Goal: Task Accomplishment & Management: Use online tool/utility

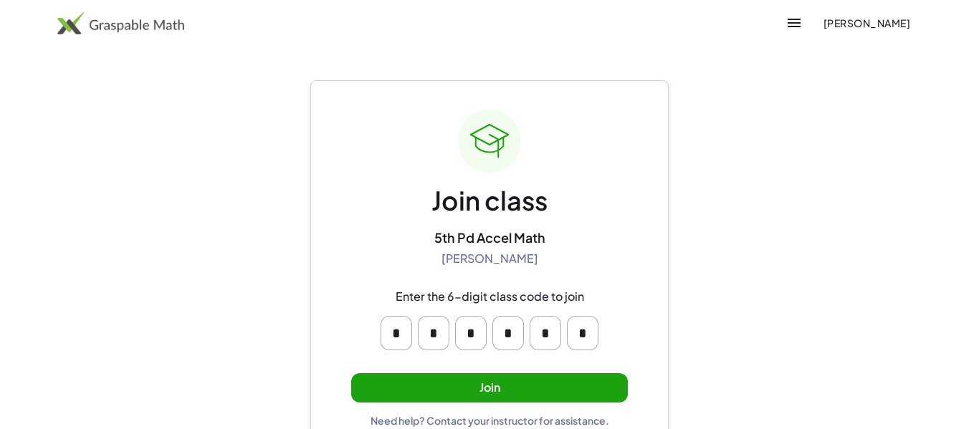
click at [827, 14] on button "[PERSON_NAME]" at bounding box center [867, 23] width 110 height 26
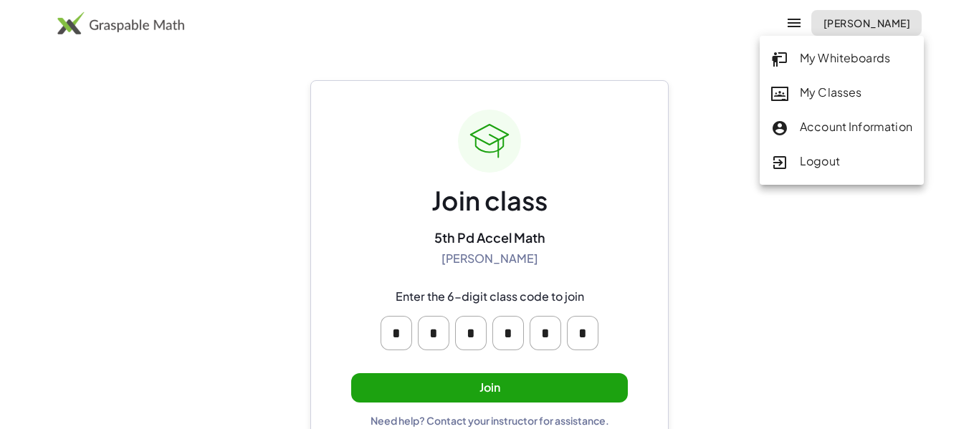
click at [800, 95] on div "My Classes" at bounding box center [841, 93] width 141 height 19
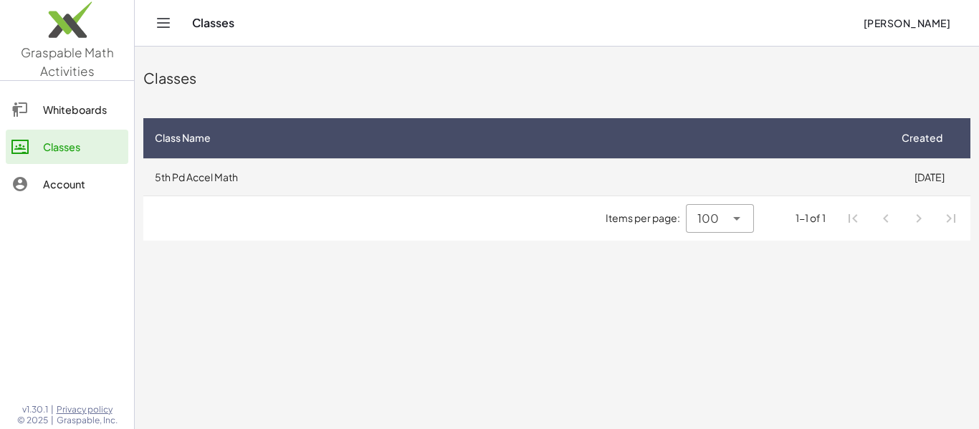
click at [657, 175] on td "5th Pd Accel Math" at bounding box center [515, 176] width 745 height 37
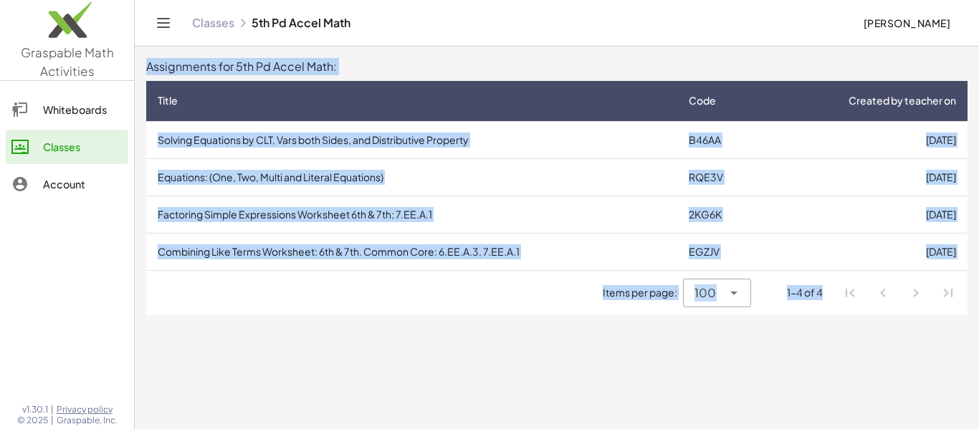
click at [519, 311] on div "Items per page: 100 *** 1-4 of 4" at bounding box center [557, 293] width 822 height 44
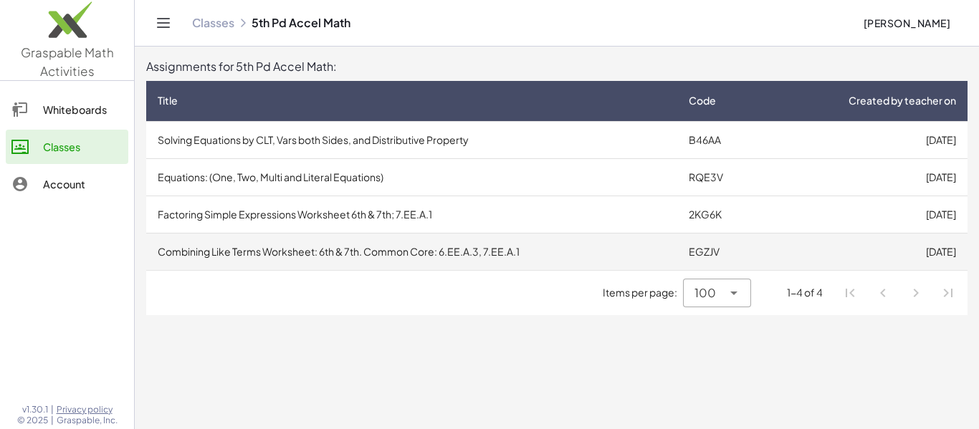
click at [534, 258] on td "Combining Like Terms Worksheet: 6th & 7th. Common Core: 6.EE.A.3, 7.EE.A.1" at bounding box center [411, 251] width 531 height 37
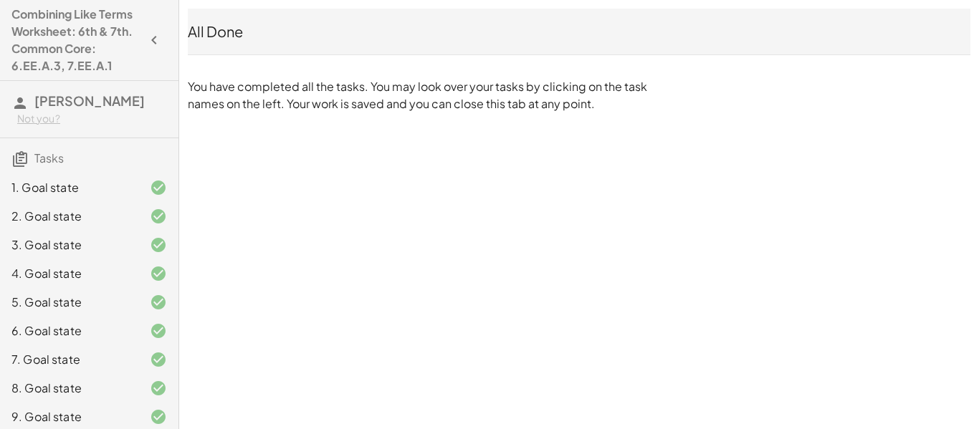
click at [156, 42] on icon "button" at bounding box center [154, 40] width 17 height 17
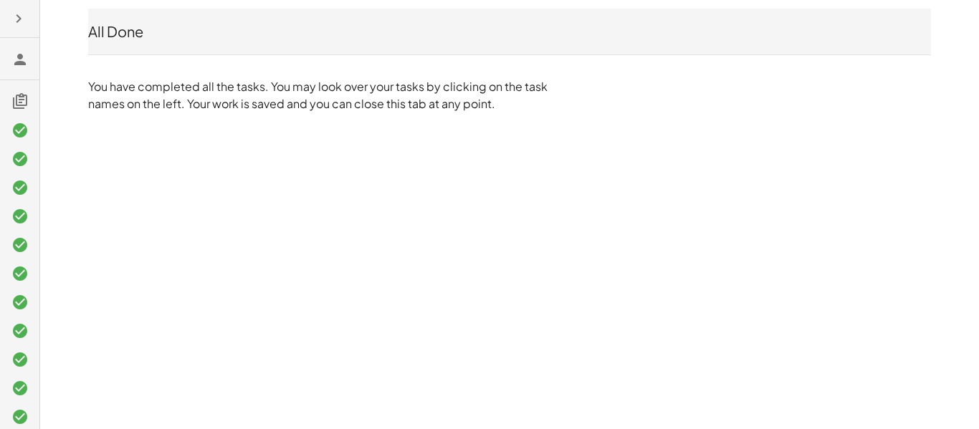
click at [30, 19] on button "button" at bounding box center [19, 19] width 26 height 26
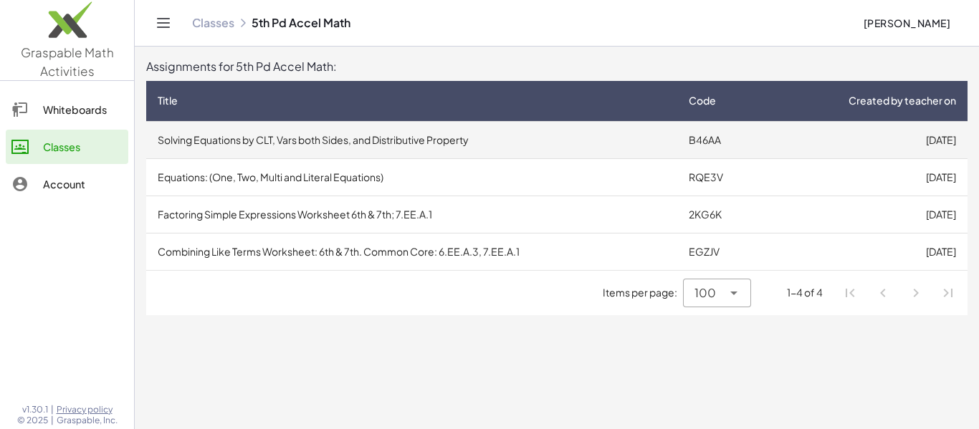
click at [500, 136] on td "Solving Equations by CLT, Vars both Sides, and Distributive Property" at bounding box center [411, 139] width 531 height 37
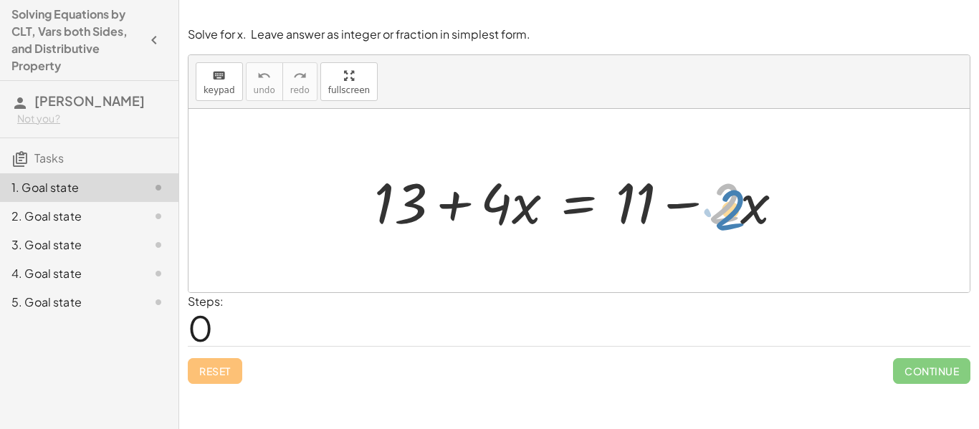
drag, startPoint x: 733, startPoint y: 207, endPoint x: 738, endPoint y: 214, distance: 8.2
click at [738, 214] on div at bounding box center [584, 201] width 435 height 74
drag, startPoint x: 750, startPoint y: 208, endPoint x: 758, endPoint y: 210, distance: 8.2
click at [758, 210] on div at bounding box center [584, 201] width 435 height 74
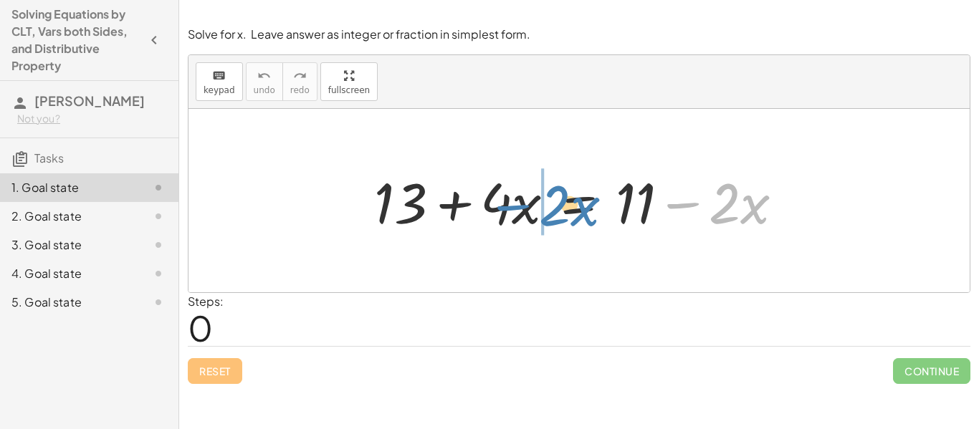
drag, startPoint x: 693, startPoint y: 204, endPoint x: 524, endPoint y: 206, distance: 168.5
click at [524, 206] on div at bounding box center [584, 201] width 435 height 74
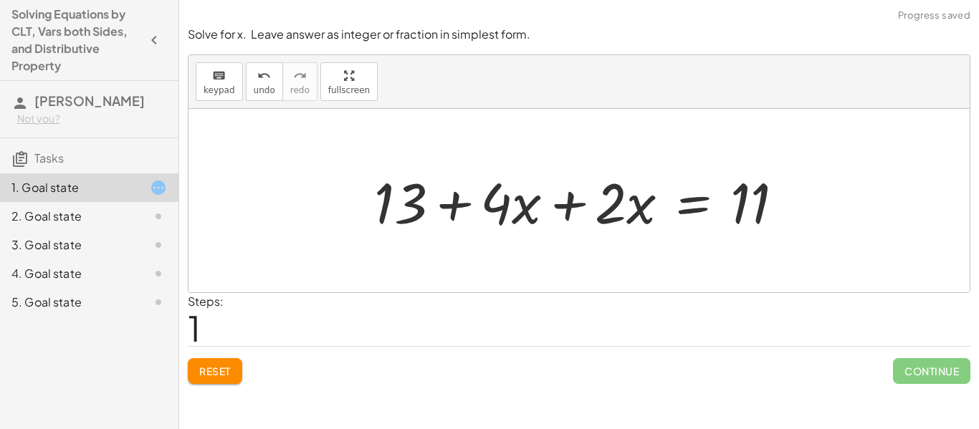
click at [568, 206] on div at bounding box center [584, 201] width 435 height 74
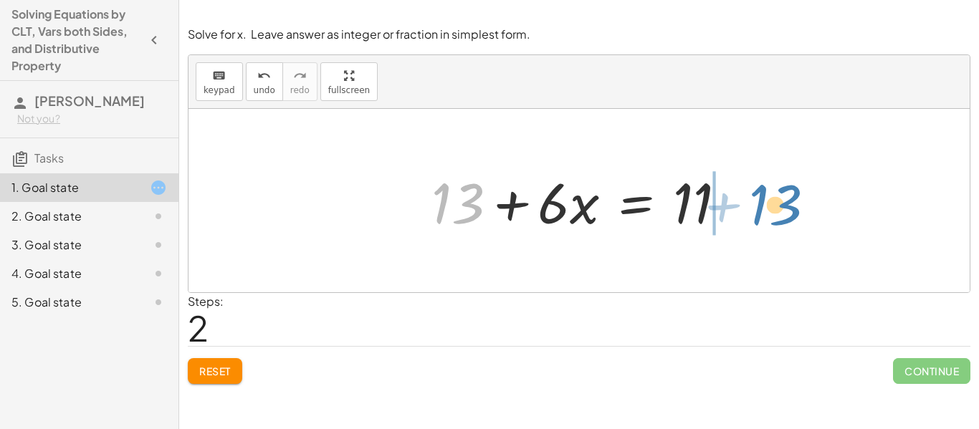
drag, startPoint x: 449, startPoint y: 205, endPoint x: 768, endPoint y: 206, distance: 318.3
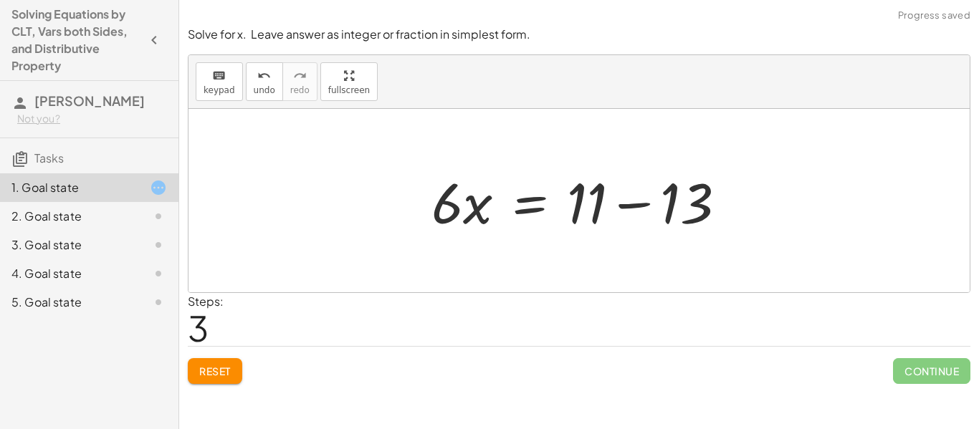
click at [637, 205] on div at bounding box center [584, 201] width 321 height 74
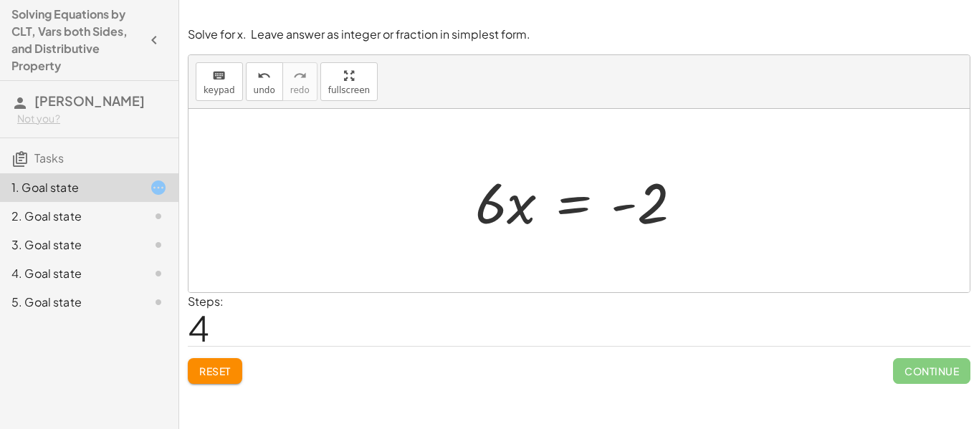
click at [494, 213] on div at bounding box center [584, 201] width 233 height 74
drag, startPoint x: 497, startPoint y: 209, endPoint x: 697, endPoint y: 221, distance: 200.3
click at [697, 221] on div at bounding box center [584, 201] width 233 height 74
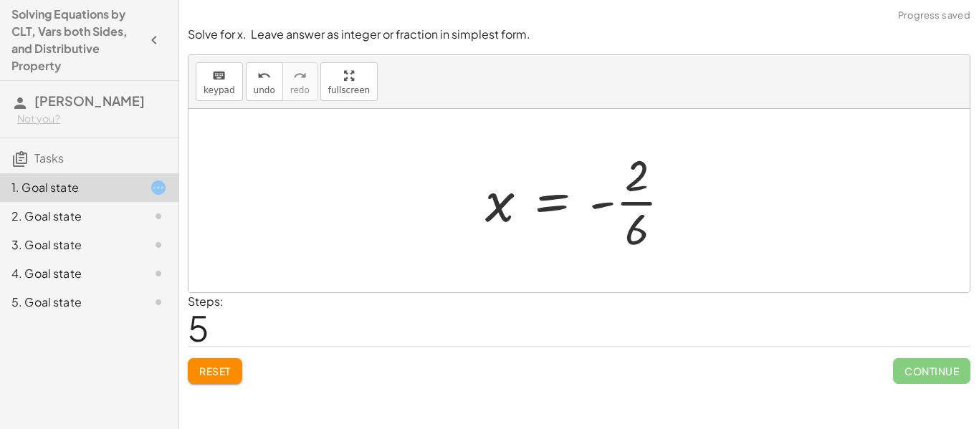
click at [641, 203] on div at bounding box center [584, 201] width 212 height 110
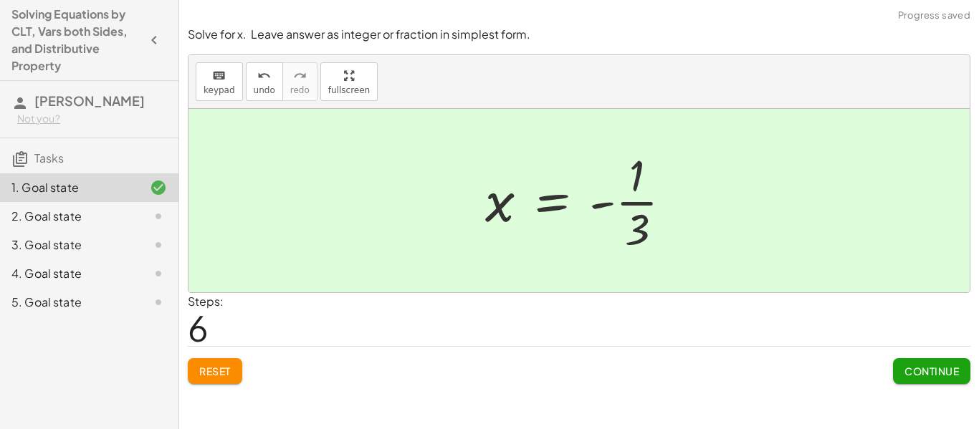
click at [905, 371] on span "Continue" at bounding box center [932, 371] width 54 height 13
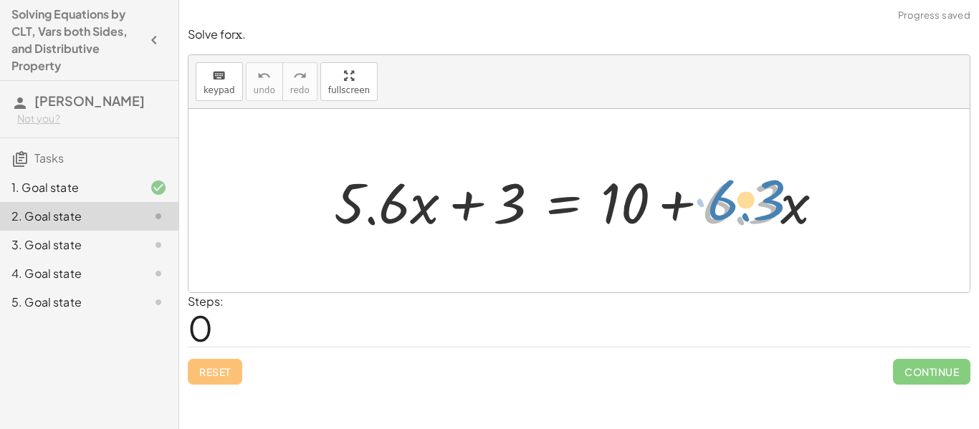
click at [750, 202] on div at bounding box center [584, 201] width 515 height 74
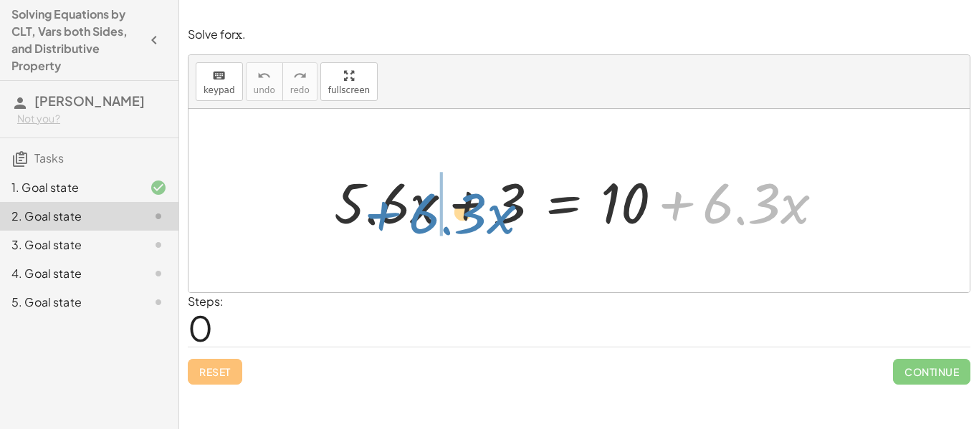
drag, startPoint x: 672, startPoint y: 202, endPoint x: 379, endPoint y: 212, distance: 294.1
click at [379, 212] on div at bounding box center [584, 201] width 515 height 74
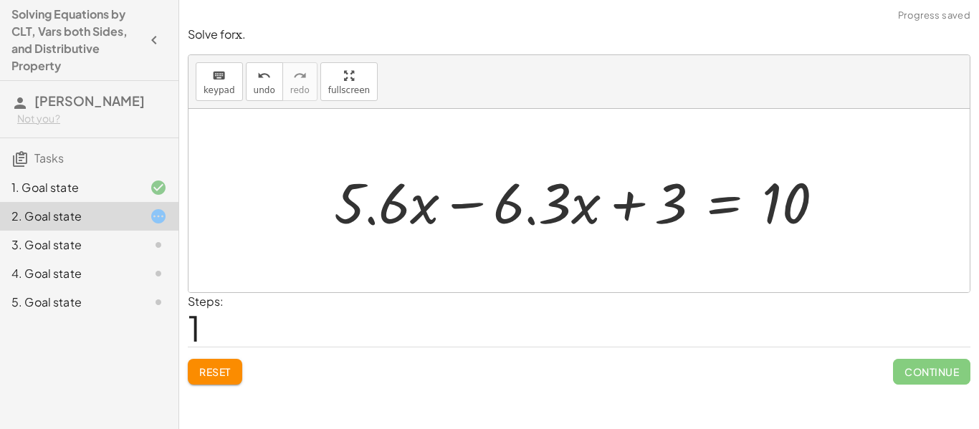
click at [448, 209] on div at bounding box center [584, 201] width 515 height 74
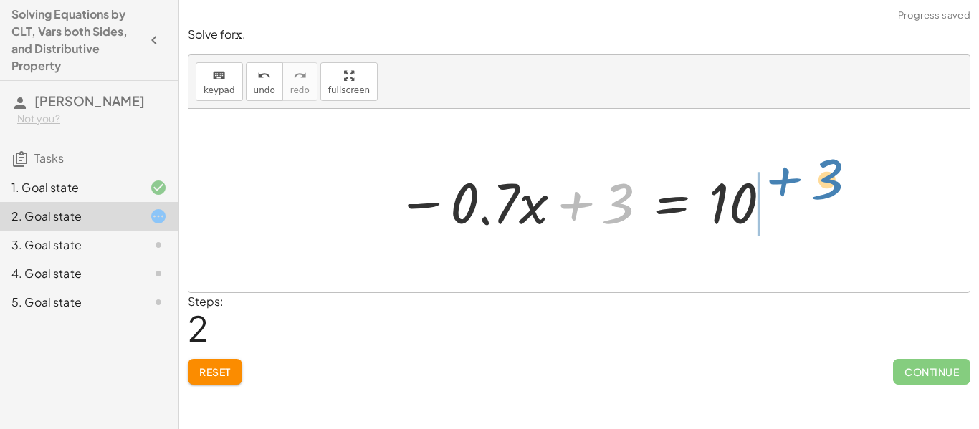
drag, startPoint x: 576, startPoint y: 209, endPoint x: 784, endPoint y: 190, distance: 208.7
click at [784, 190] on div "+ · 5.6 · x + 3 = + 10 + · 6.3 · x + · 5.6 · x − · 6.3 · x + 3 = 10 + 3 · x + 3…" at bounding box center [579, 201] width 781 height 184
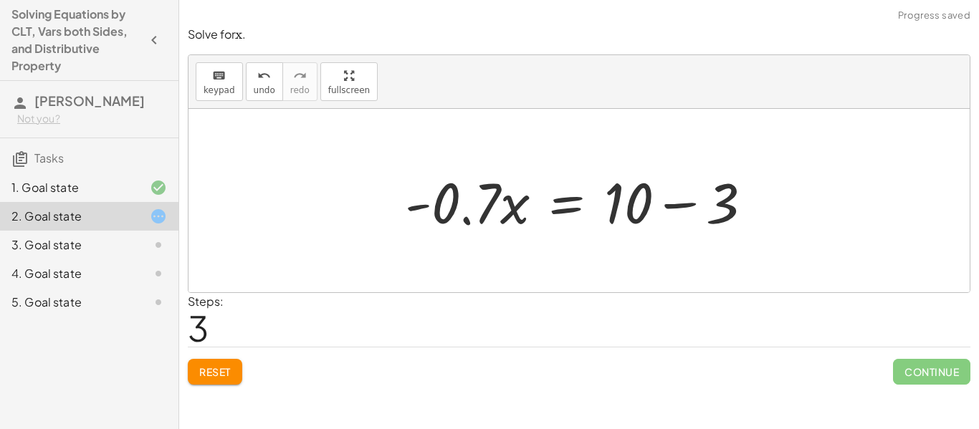
click at [679, 206] on div at bounding box center [584, 201] width 373 height 74
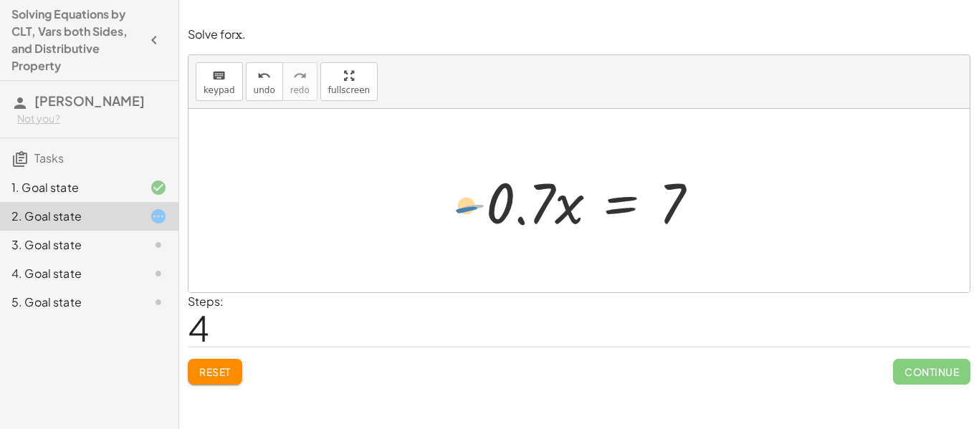
click at [468, 206] on div at bounding box center [584, 201] width 265 height 74
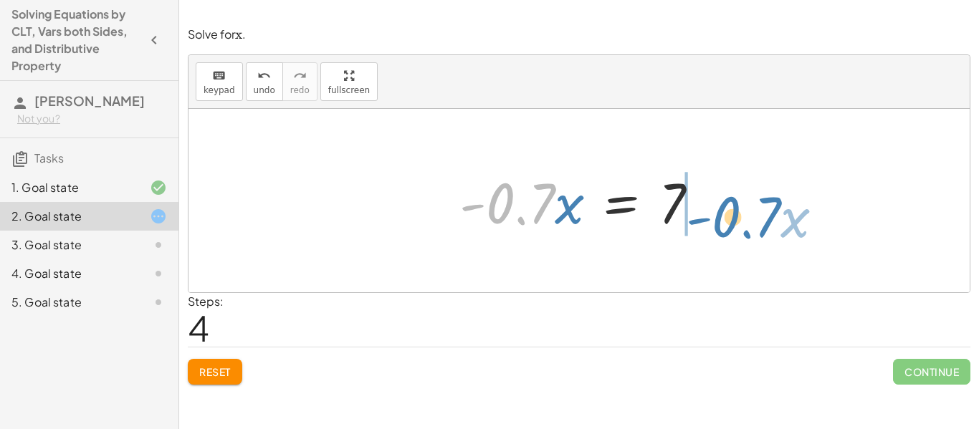
drag, startPoint x: 496, startPoint y: 205, endPoint x: 723, endPoint y: 219, distance: 226.9
click at [723, 219] on div "+ · 5.6 · x + 3 = + 10 + · 6.3 · x + · 5.6 · x − · 6.3 · x + 3 = 10 − · 0.7 · x…" at bounding box center [579, 201] width 781 height 184
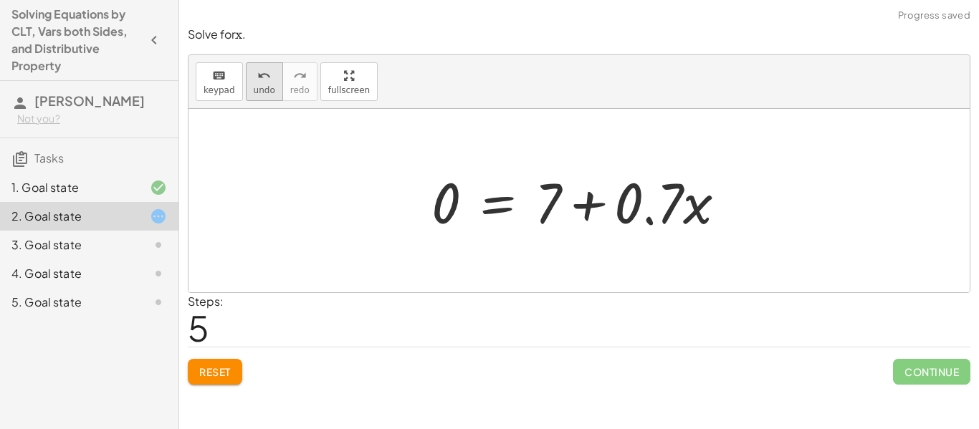
click at [258, 88] on span "undo" at bounding box center [265, 90] width 22 height 10
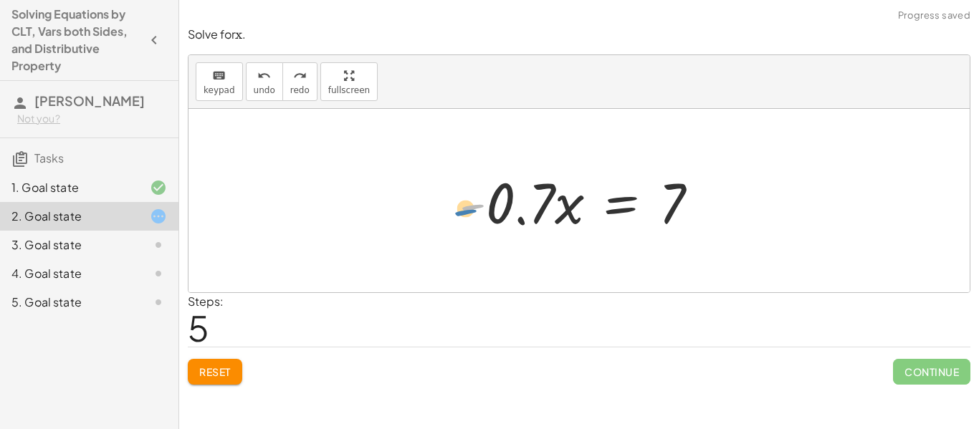
drag, startPoint x: 475, startPoint y: 206, endPoint x: 469, endPoint y: 211, distance: 8.2
click at [469, 211] on div at bounding box center [584, 201] width 265 height 74
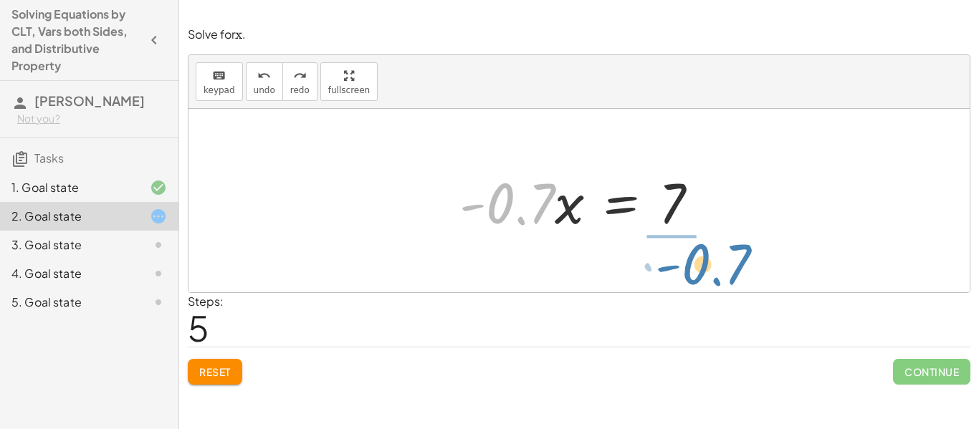
drag, startPoint x: 510, startPoint y: 200, endPoint x: 703, endPoint y: 261, distance: 202.9
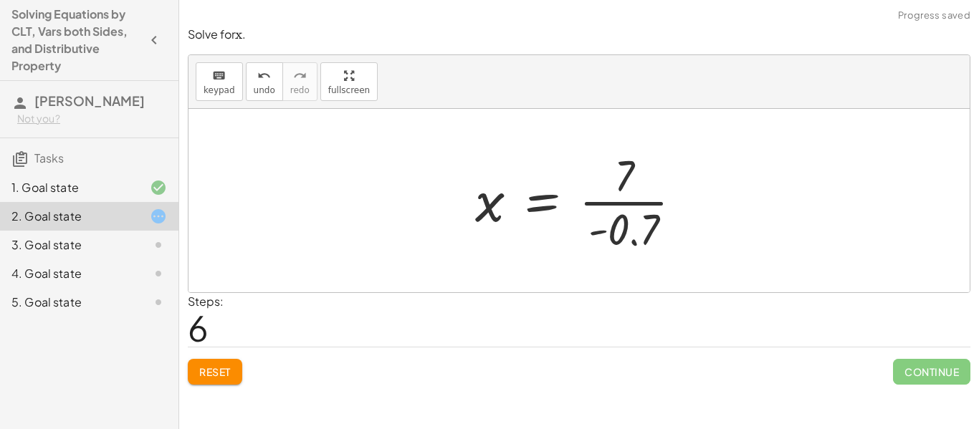
click at [645, 204] on div at bounding box center [584, 201] width 233 height 110
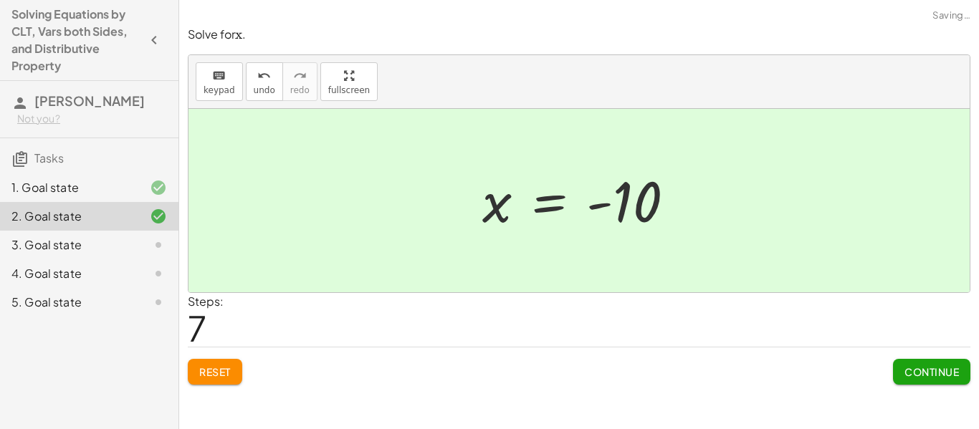
click at [911, 371] on span "Continue" at bounding box center [932, 372] width 54 height 13
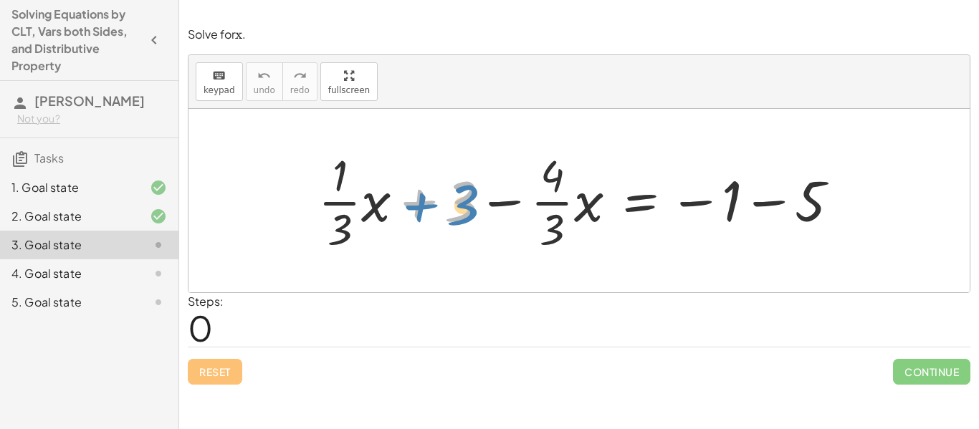
click at [463, 202] on div at bounding box center [584, 201] width 547 height 110
drag, startPoint x: 457, startPoint y: 208, endPoint x: 900, endPoint y: 189, distance: 443.5
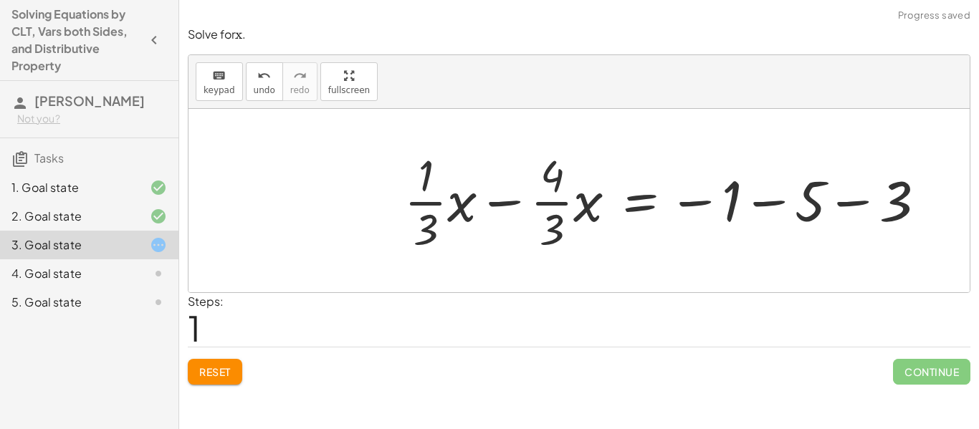
click at [505, 203] on div at bounding box center [670, 201] width 547 height 110
click at [557, 204] on div at bounding box center [670, 201] width 547 height 110
click at [419, 202] on div at bounding box center [670, 201] width 547 height 110
click at [500, 206] on div at bounding box center [670, 201] width 547 height 110
click at [759, 206] on div at bounding box center [670, 201] width 547 height 110
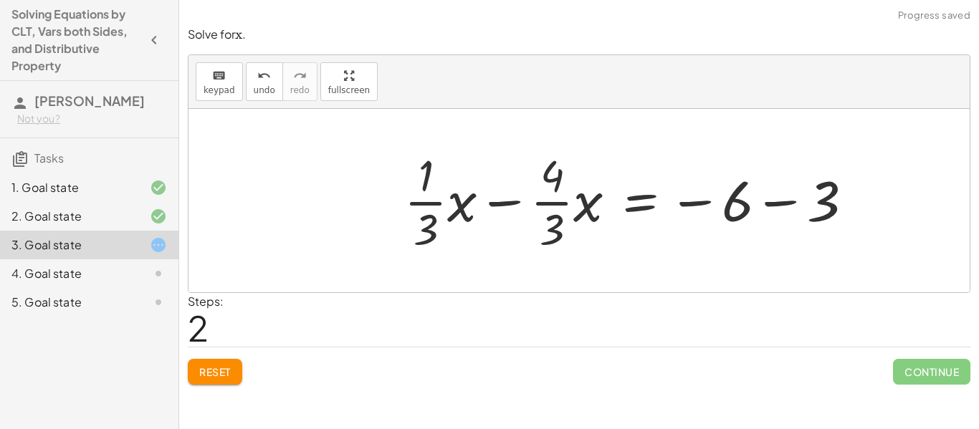
click at [764, 203] on div at bounding box center [634, 201] width 475 height 110
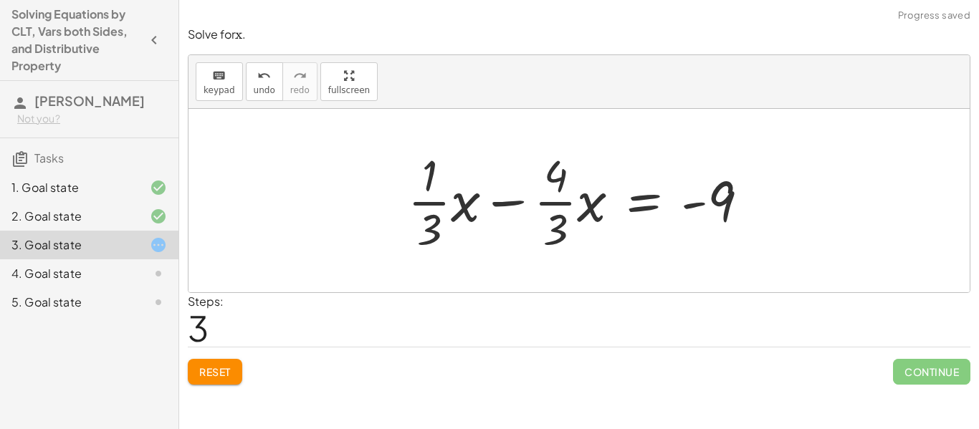
click at [557, 209] on div at bounding box center [584, 201] width 367 height 110
click at [500, 209] on div at bounding box center [584, 201] width 367 height 110
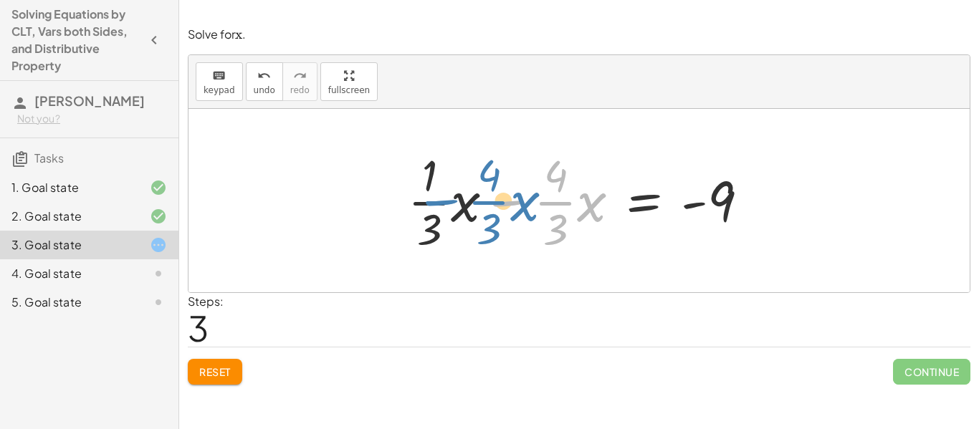
drag, startPoint x: 505, startPoint y: 202, endPoint x: 433, endPoint y: 201, distance: 71.7
click at [433, 201] on div at bounding box center [584, 201] width 367 height 110
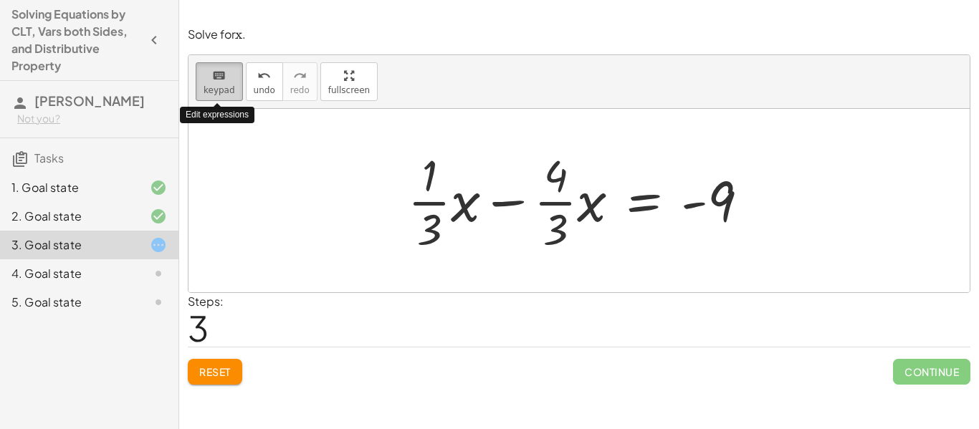
click at [217, 80] on icon "keyboard" at bounding box center [219, 75] width 14 height 17
drag, startPoint x: 399, startPoint y: 167, endPoint x: 520, endPoint y: 226, distance: 135.3
click at [520, 226] on div "+ · · 1 · 3 · x + 3 − · · 4 · 3 · x = − 1 − 5 + · · 1 · 3 · x − · · 4 · 3 · x =…" at bounding box center [578, 201] width 385 height 118
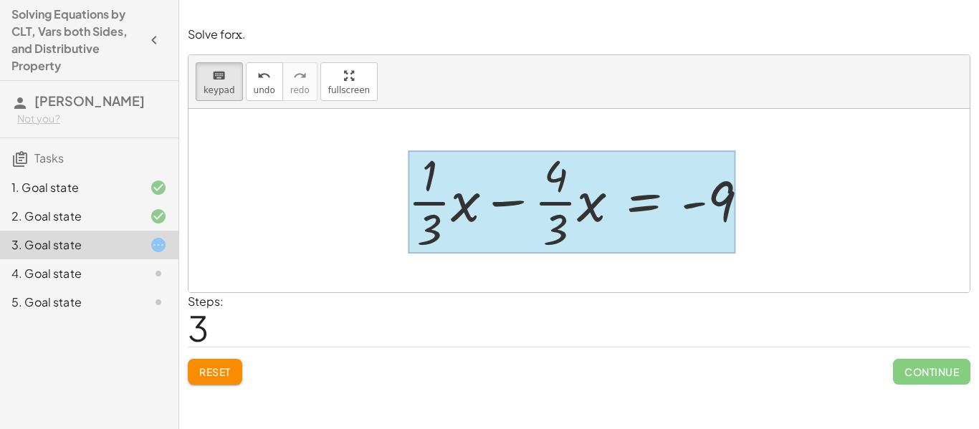
click at [653, 210] on div at bounding box center [572, 202] width 328 height 103
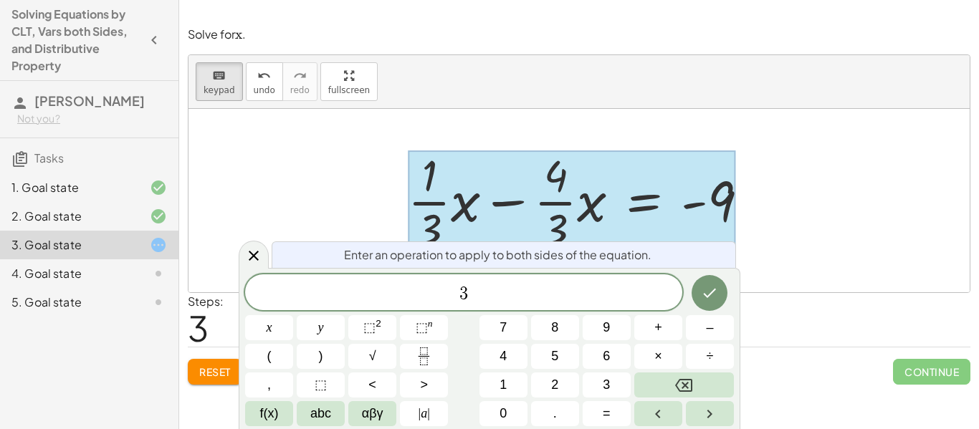
scroll to position [4, 0]
click at [719, 287] on button "Done" at bounding box center [710, 293] width 36 height 36
click at [716, 290] on icon "Done" at bounding box center [709, 293] width 17 height 17
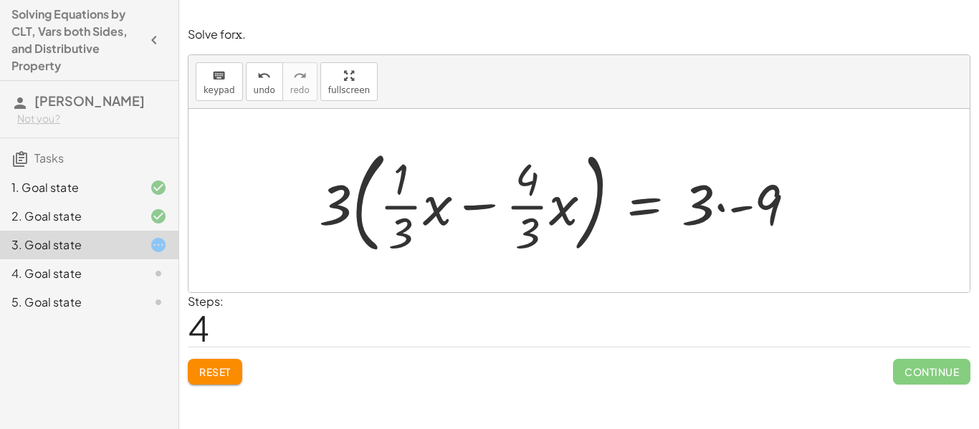
click at [355, 216] on div at bounding box center [563, 200] width 503 height 119
click at [343, 206] on div at bounding box center [563, 200] width 503 height 119
click at [363, 196] on div at bounding box center [563, 200] width 503 height 119
click at [354, 189] on div at bounding box center [563, 200] width 503 height 119
click at [387, 194] on div at bounding box center [563, 200] width 503 height 119
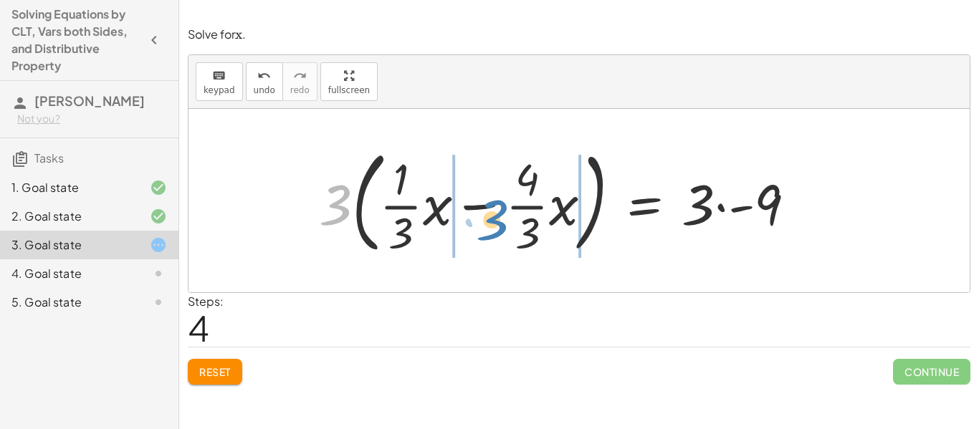
drag, startPoint x: 331, startPoint y: 209, endPoint x: 487, endPoint y: 224, distance: 157.0
click at [487, 224] on div at bounding box center [563, 200] width 503 height 119
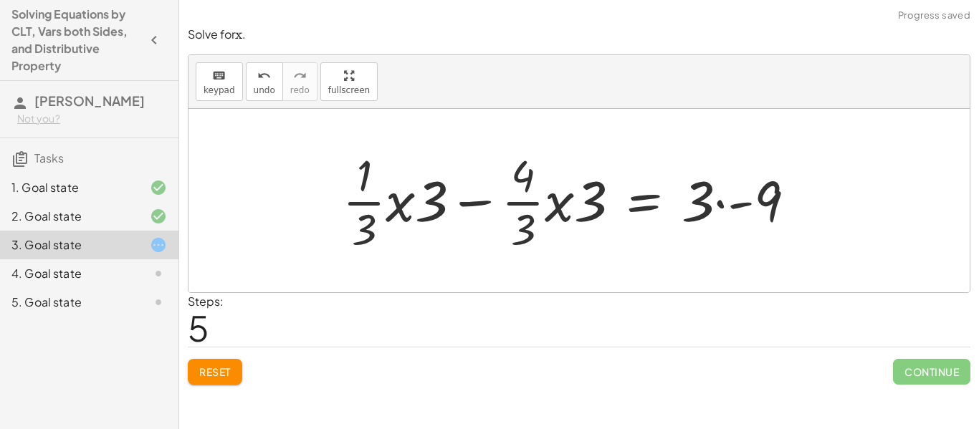
click at [407, 207] on div at bounding box center [575, 201] width 479 height 110
click at [410, 206] on div at bounding box center [582, 201] width 463 height 110
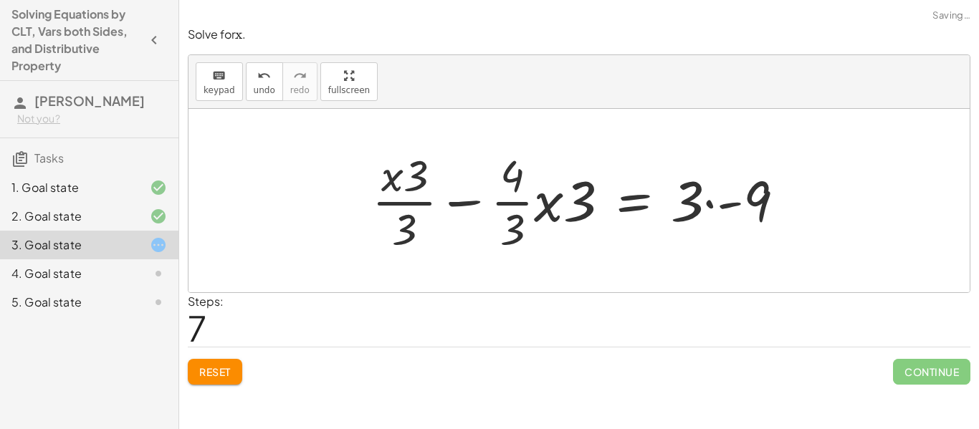
click at [540, 206] on div at bounding box center [584, 201] width 439 height 110
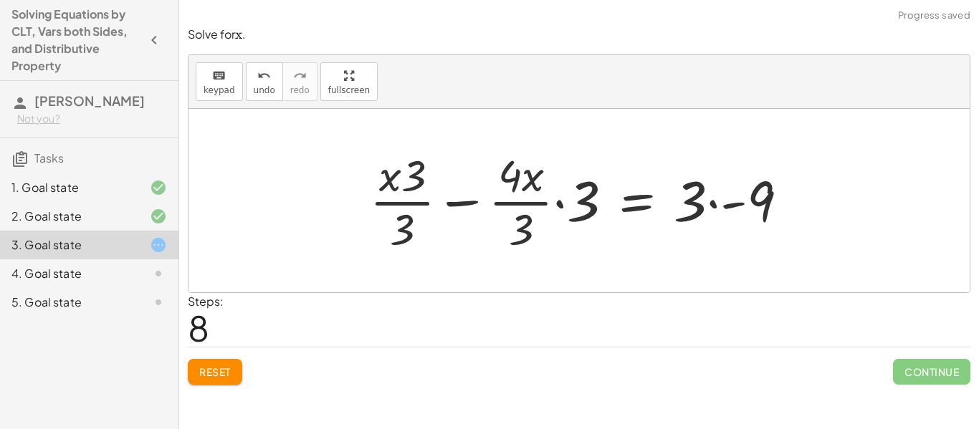
click at [556, 203] on div at bounding box center [585, 201] width 444 height 110
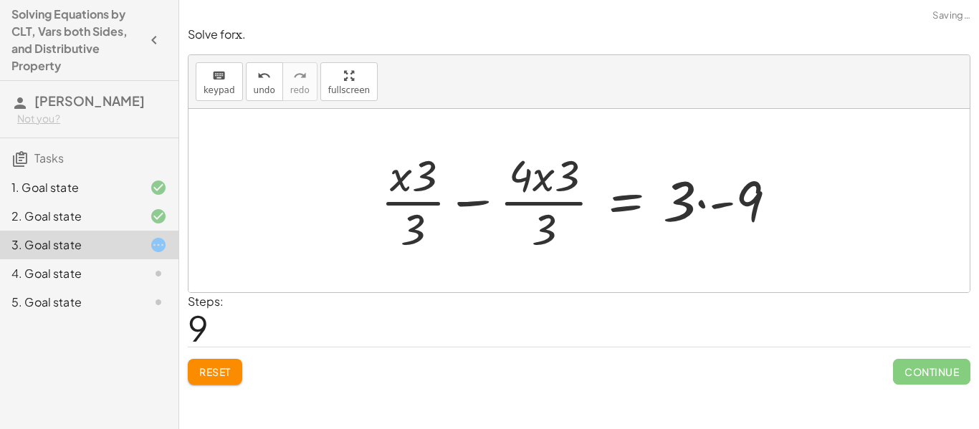
click at [541, 187] on div at bounding box center [584, 201] width 422 height 110
drag, startPoint x: 568, startPoint y: 165, endPoint x: 525, endPoint y: 163, distance: 43.0
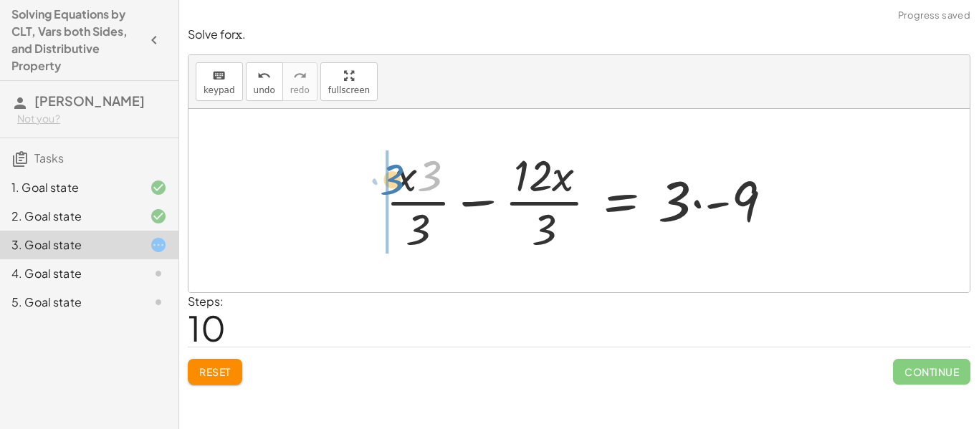
drag, startPoint x: 435, startPoint y: 173, endPoint x: 399, endPoint y: 176, distance: 35.9
click at [399, 176] on div at bounding box center [585, 201] width 413 height 110
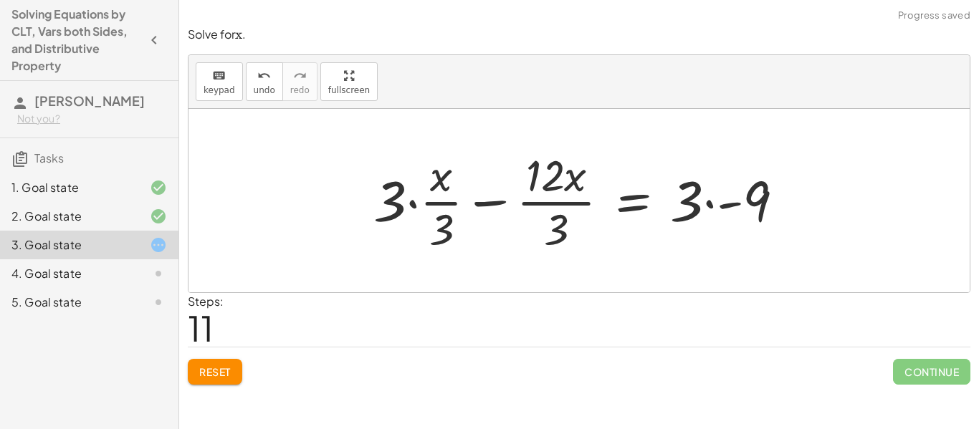
click at [412, 204] on div at bounding box center [584, 201] width 437 height 110
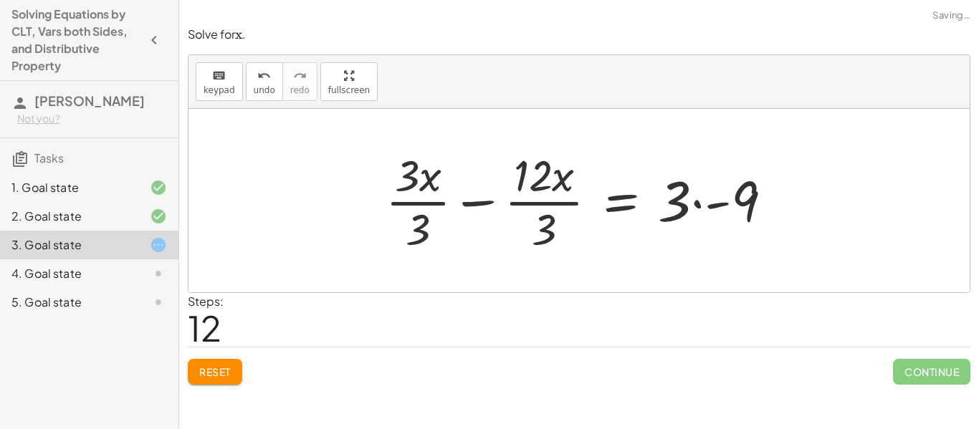
click at [433, 219] on div at bounding box center [585, 201] width 413 height 110
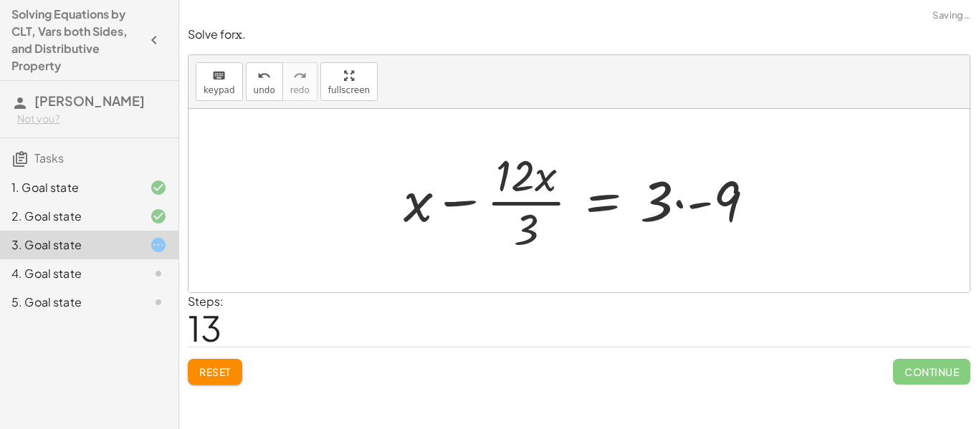
click at [519, 201] on div at bounding box center [584, 201] width 377 height 110
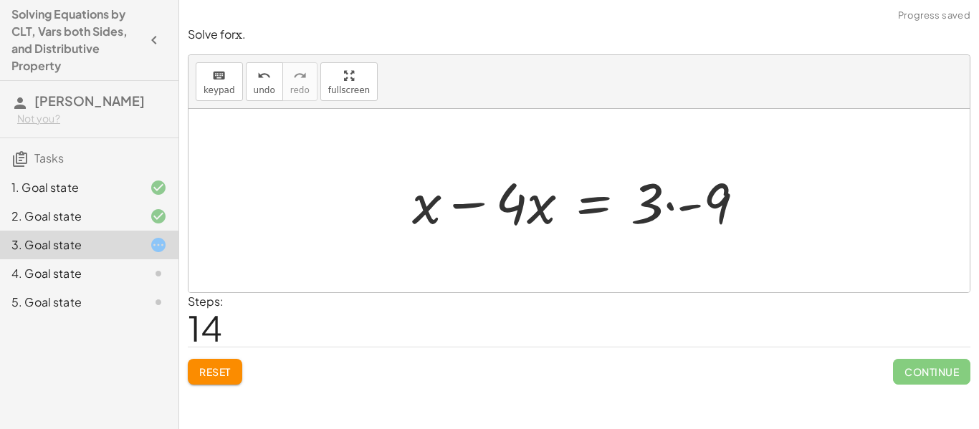
click at [476, 216] on div at bounding box center [584, 201] width 358 height 74
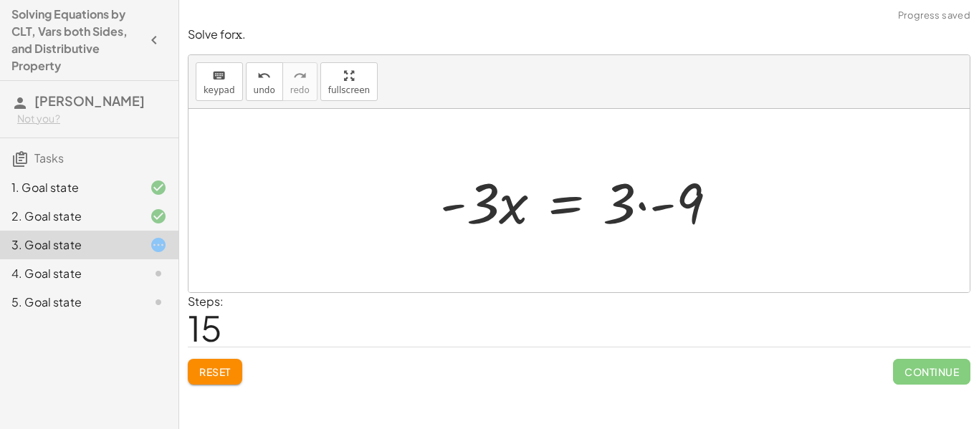
click at [658, 206] on div at bounding box center [584, 201] width 303 height 74
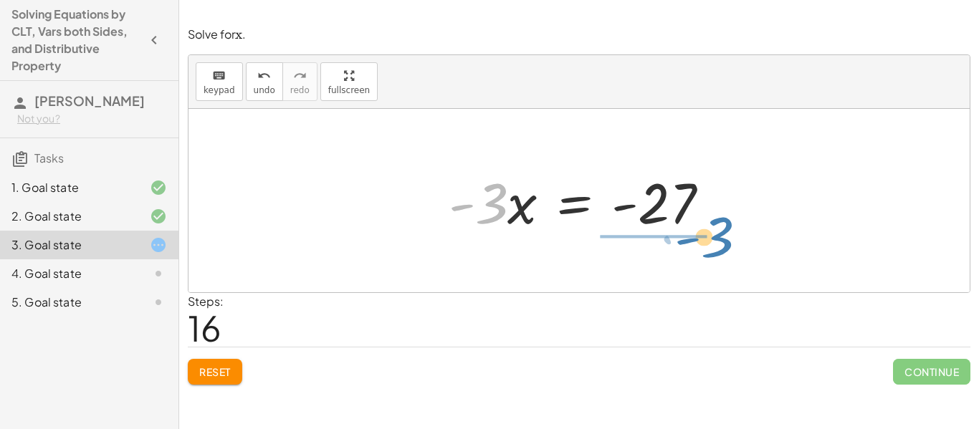
drag, startPoint x: 494, startPoint y: 208, endPoint x: 718, endPoint y: 242, distance: 226.9
click at [718, 242] on div "+ · · 1 · 3 · x + 3 − · · 4 · 3 · x = − 1 − 5 + · · 1 · 3 · x − · · 4 · 3 · x =…" at bounding box center [579, 201] width 781 height 184
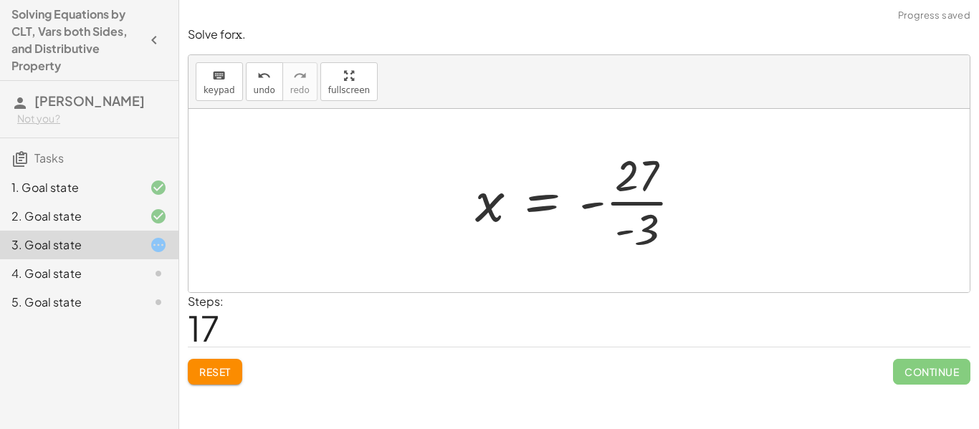
click at [657, 203] on div at bounding box center [584, 201] width 232 height 110
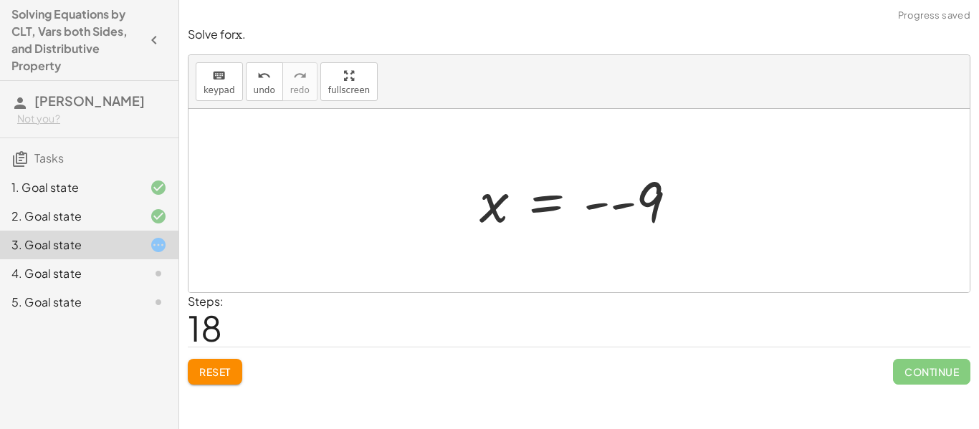
click at [609, 207] on div at bounding box center [584, 201] width 224 height 71
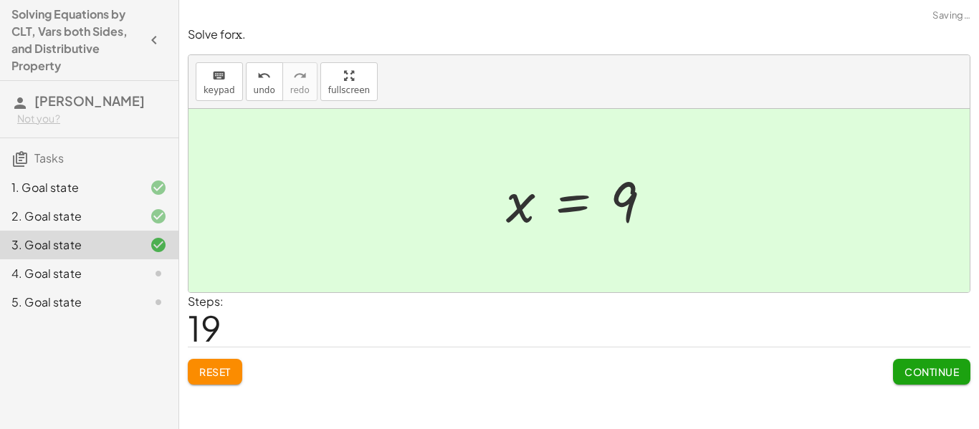
click at [940, 376] on span "Continue" at bounding box center [932, 372] width 54 height 13
